Goal: Register for event/course

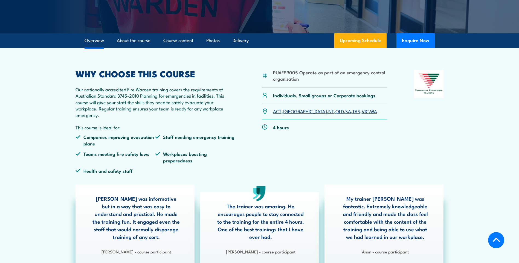
scroll to position [128, 0]
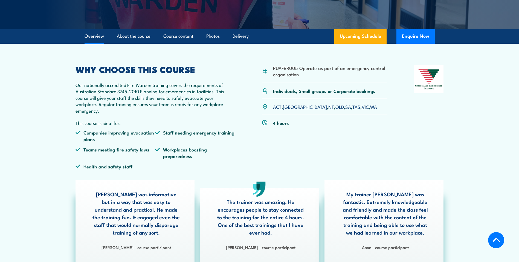
click at [362, 108] on link "VIC" at bounding box center [365, 106] width 7 height 7
click at [362, 107] on link "VIC" at bounding box center [365, 106] width 7 height 7
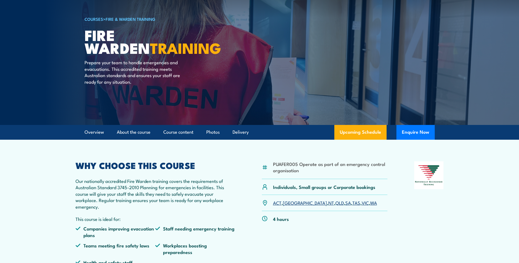
scroll to position [64, 0]
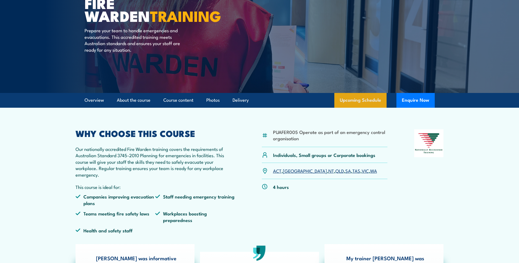
click at [352, 102] on link "Upcoming Schedule" at bounding box center [360, 100] width 52 height 15
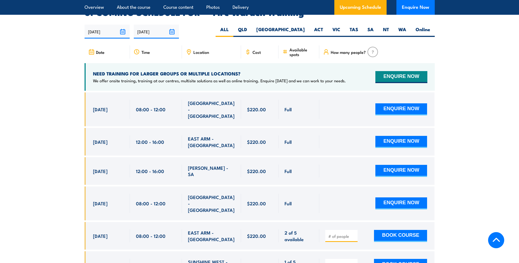
scroll to position [1081, 0]
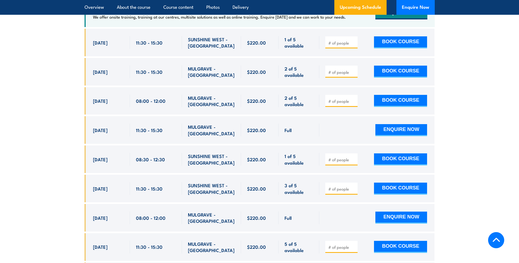
scroll to position [1017, 0]
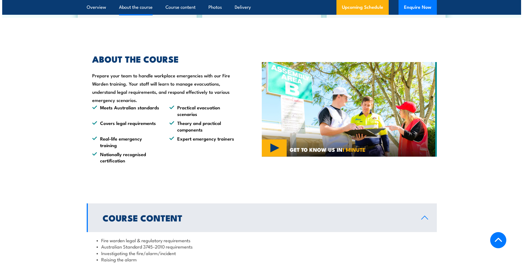
scroll to position [383, 0]
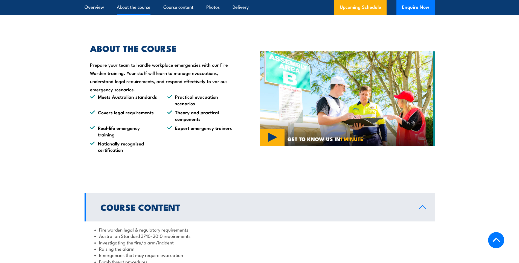
click at [274, 137] on img at bounding box center [347, 98] width 175 height 95
